Goal: Navigation & Orientation: Find specific page/section

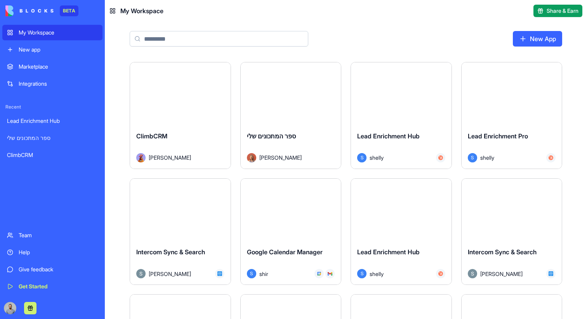
click at [168, 103] on div "Launch" at bounding box center [180, 93] width 101 height 63
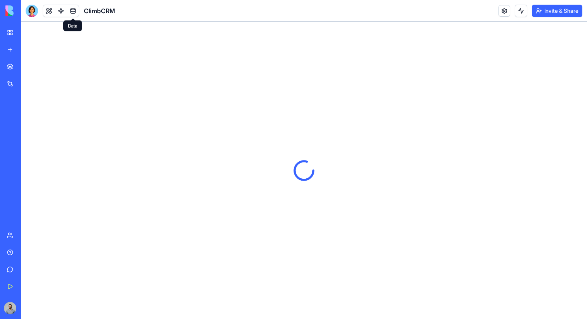
click at [75, 15] on link at bounding box center [73, 11] width 12 height 12
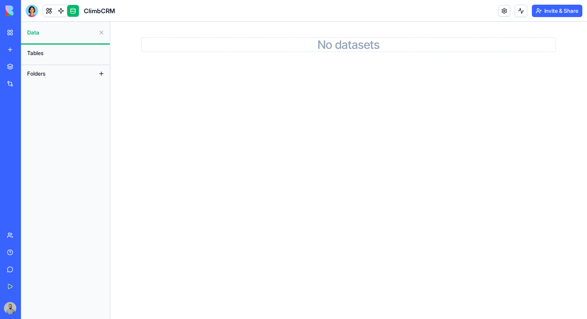
click at [12, 37] on link "My Workspace" at bounding box center [17, 33] width 31 height 16
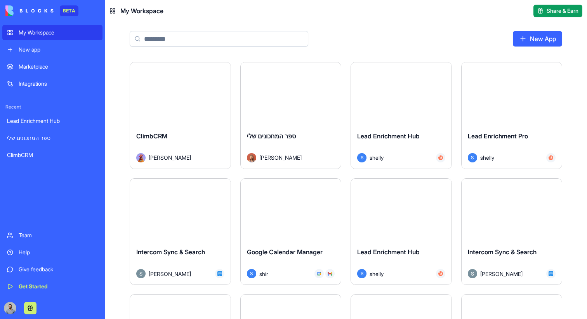
click at [260, 79] on div "Launch" at bounding box center [291, 93] width 101 height 63
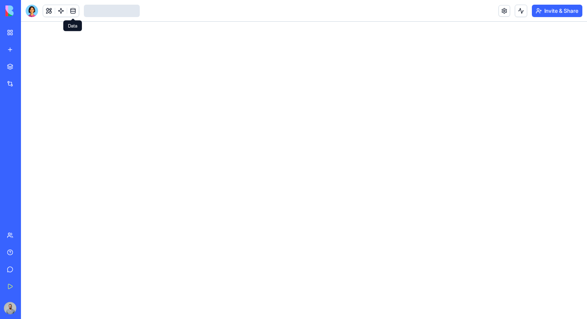
click at [71, 7] on link at bounding box center [73, 11] width 12 height 12
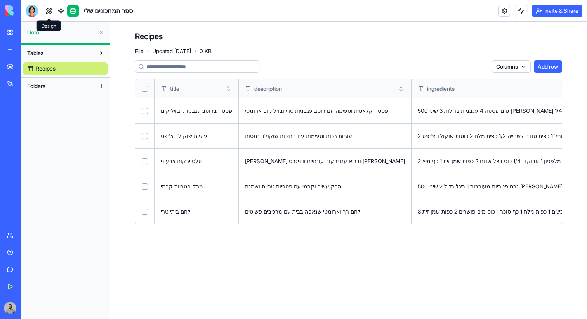
click at [51, 10] on link at bounding box center [49, 11] width 12 height 12
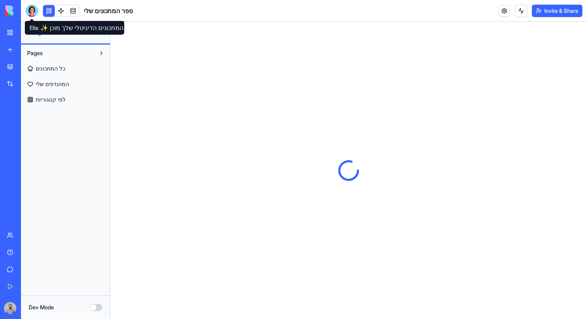
click at [36, 12] on div at bounding box center [32, 11] width 12 height 12
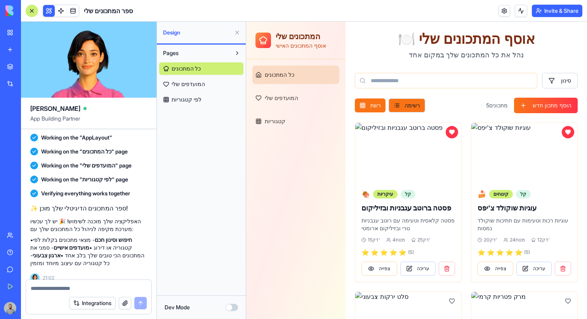
click at [37, 12] on div at bounding box center [32, 11] width 12 height 12
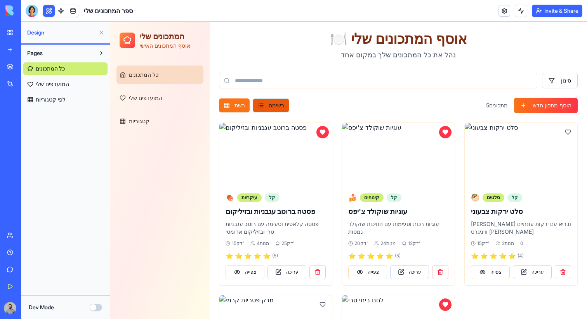
click at [262, 106] on button "רשימה" at bounding box center [271, 106] width 36 height 14
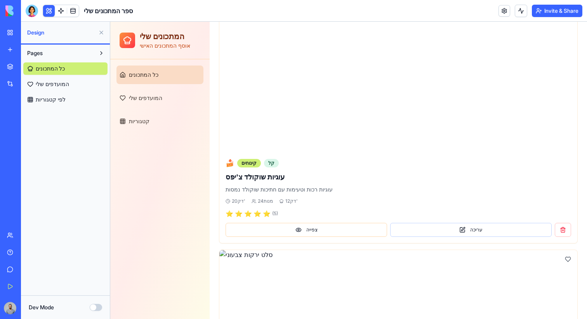
scroll to position [491, 0]
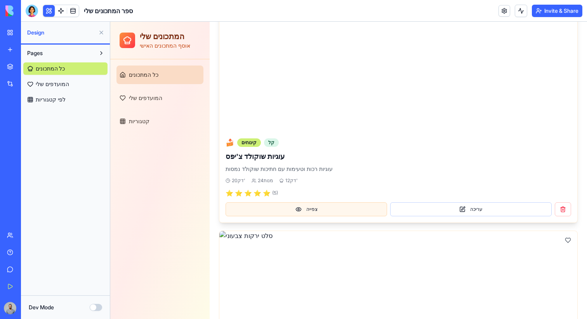
click at [366, 204] on button "צפייה" at bounding box center [305, 210] width 161 height 14
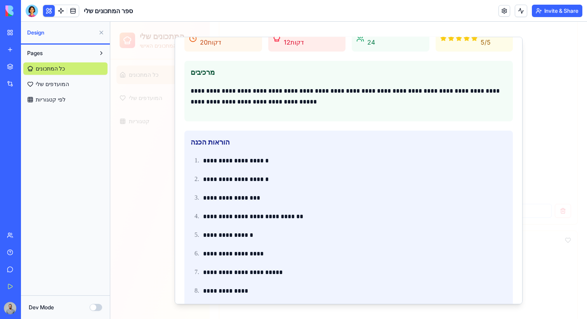
scroll to position [388, 0]
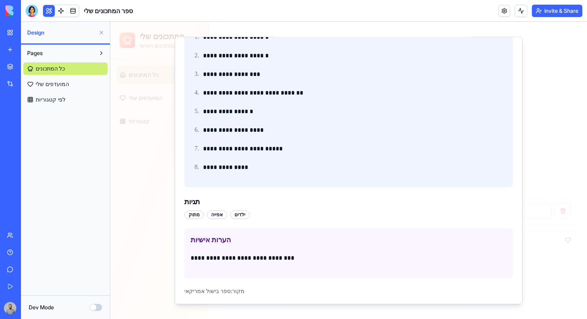
click at [547, 153] on div at bounding box center [348, 171] width 477 height 298
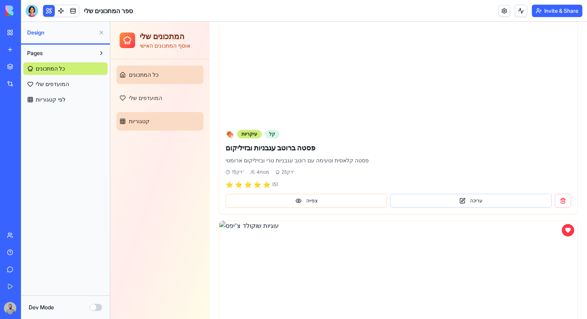
click at [134, 116] on link "קטגוריות" at bounding box center [159, 121] width 87 height 19
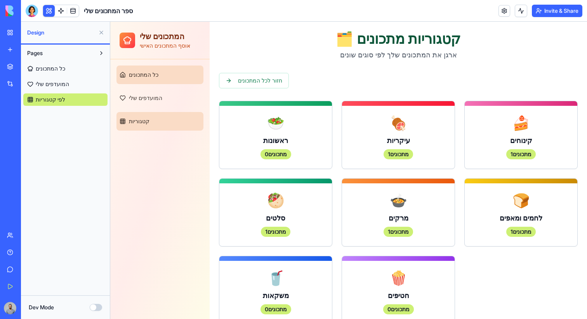
click at [156, 74] on span "כל המתכונים" at bounding box center [143, 75] width 29 height 8
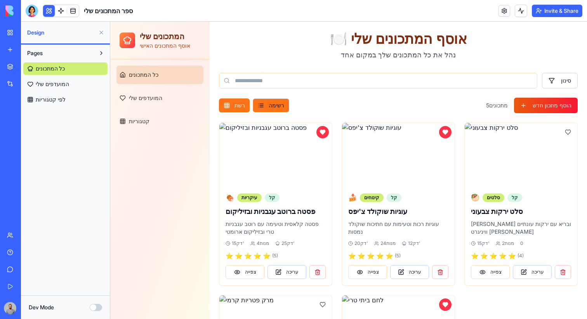
click at [550, 110] on button "הוסף מתכון חדש" at bounding box center [546, 106] width 64 height 16
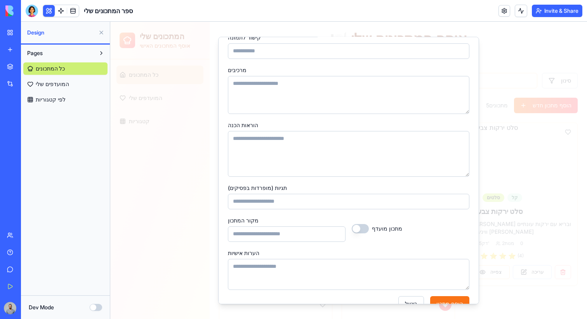
scroll to position [226, 0]
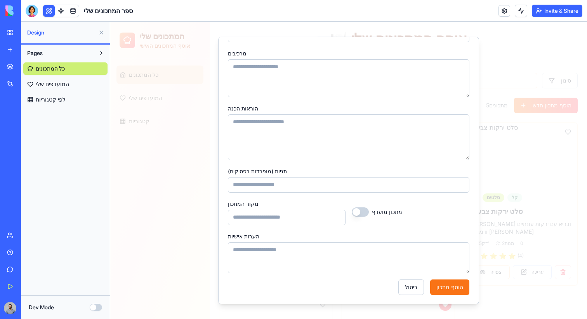
click at [528, 141] on div at bounding box center [348, 171] width 477 height 298
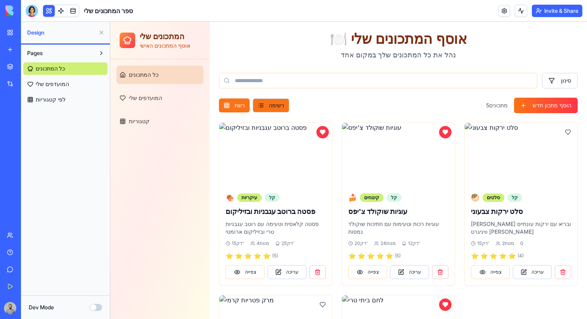
click at [73, 83] on link "המועדפים שלי" at bounding box center [65, 84] width 84 height 12
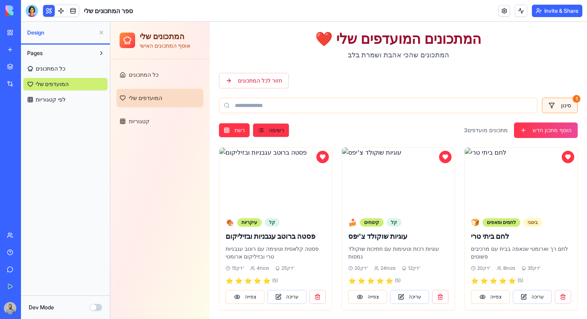
click at [12, 27] on link "My Workspace" at bounding box center [17, 33] width 31 height 16
